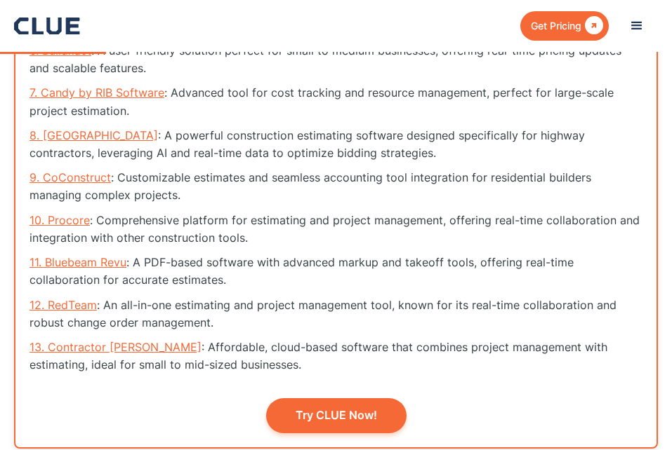
scroll to position [2965, 0]
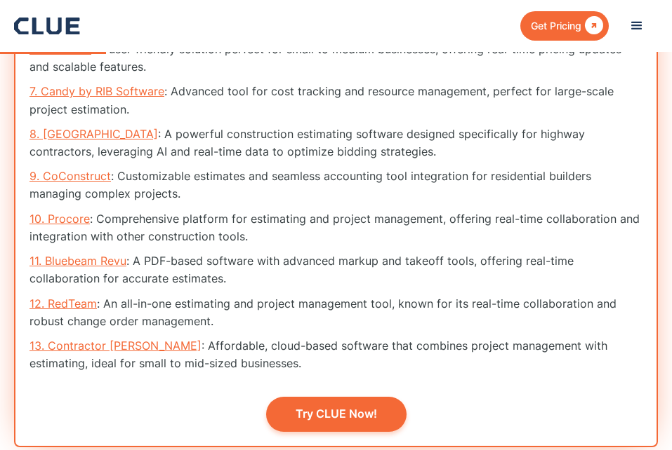
click at [85, 304] on link "12. RedTeam" at bounding box center [62, 304] width 67 height 14
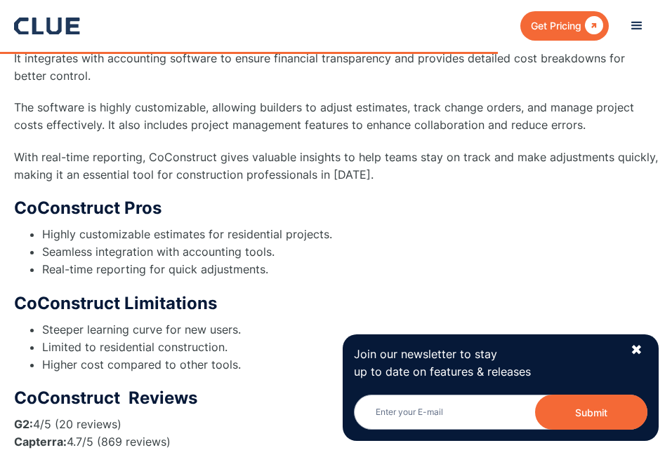
scroll to position [12263, 0]
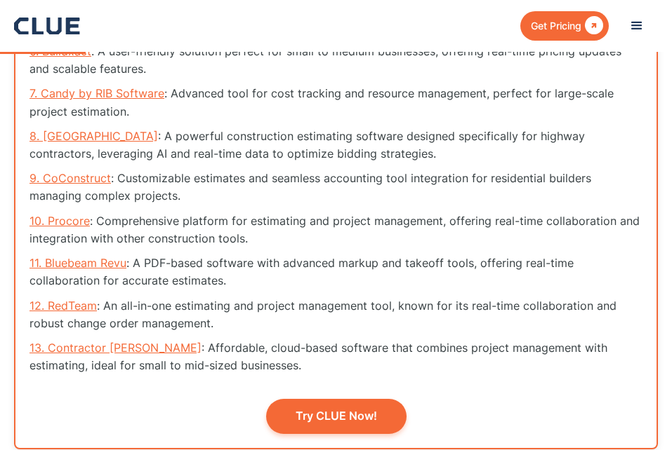
scroll to position [2764, 0]
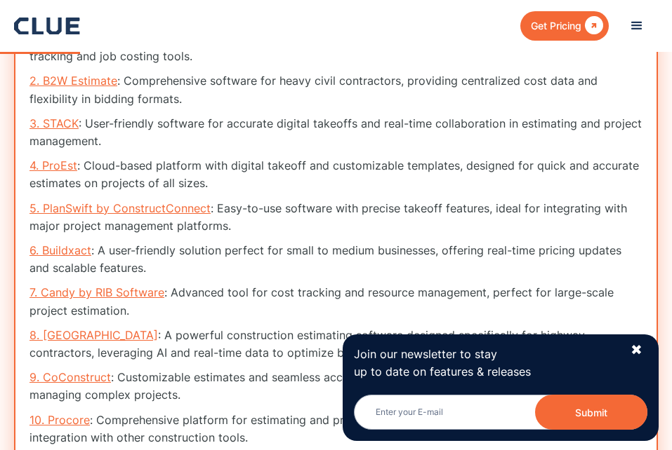
click at [64, 83] on link "2. B2W Estimate" at bounding box center [73, 81] width 88 height 14
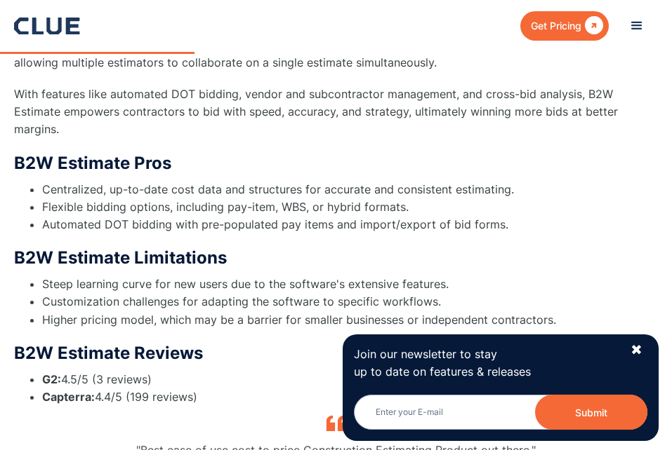
scroll to position [5370, 0]
